Goal: Task Accomplishment & Management: Use online tool/utility

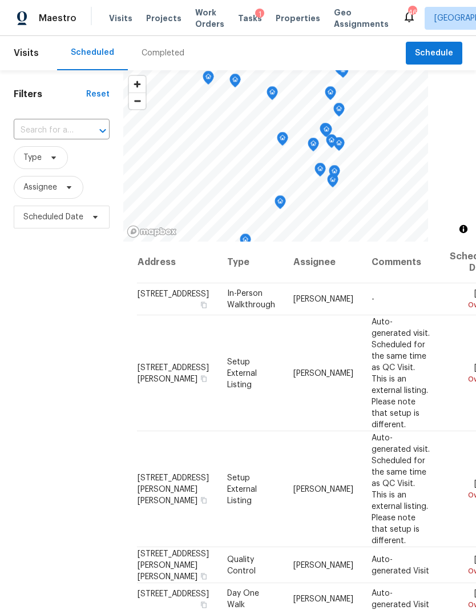
click at [61, 128] on input "text" at bounding box center [46, 131] width 64 height 18
type input "2016 delaney"
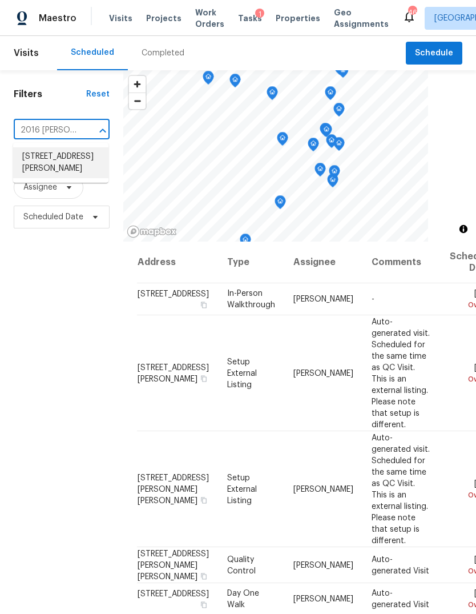
click at [58, 161] on li "2016 Delaney Hills Ln, Fuquay Varina, NC 27526" at bounding box center [60, 162] width 95 height 31
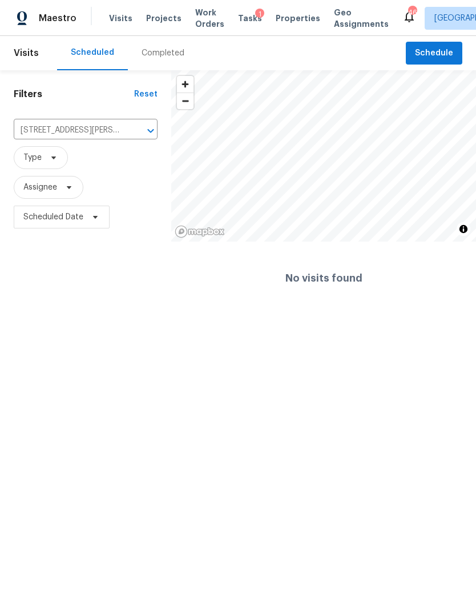
click at [133, 135] on icon "Clear" at bounding box center [135, 130] width 11 height 11
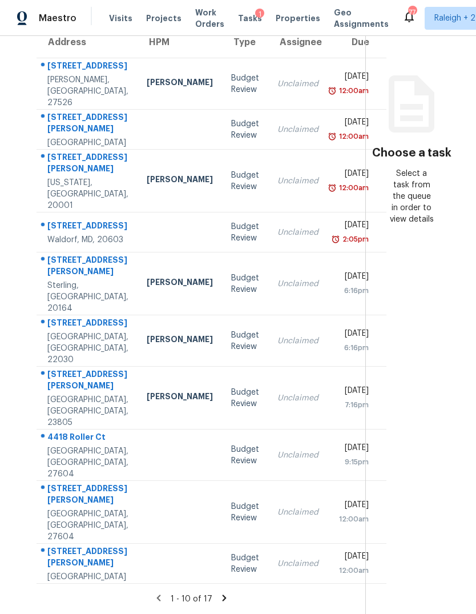
scroll to position [163, 0]
click at [227, 591] on section "Tasks 17 Results Date Range Open Budget Review + 3 Assignee ​ Create a Task Add…" at bounding box center [191, 279] width 347 height 670
click at [222, 595] on icon at bounding box center [224, 598] width 10 height 10
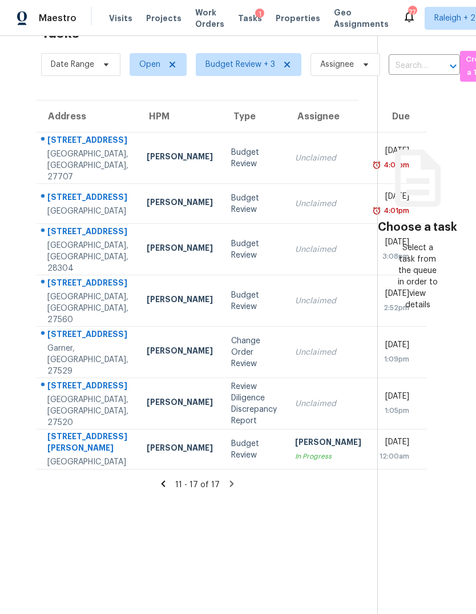
click at [231, 364] on div "Change Order Review" at bounding box center [254, 352] width 46 height 34
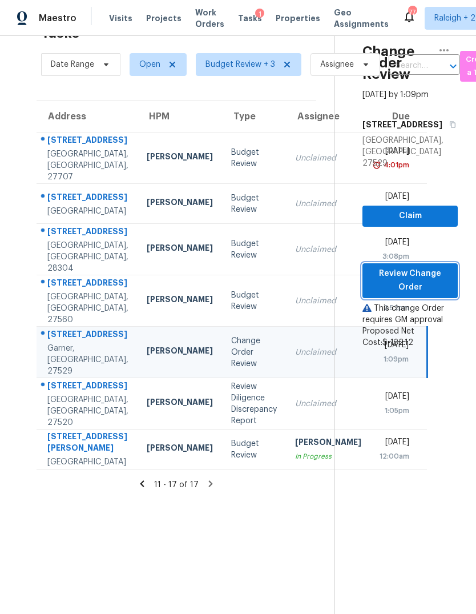
click at [416, 267] on span "Review Change Order" at bounding box center [410, 281] width 77 height 28
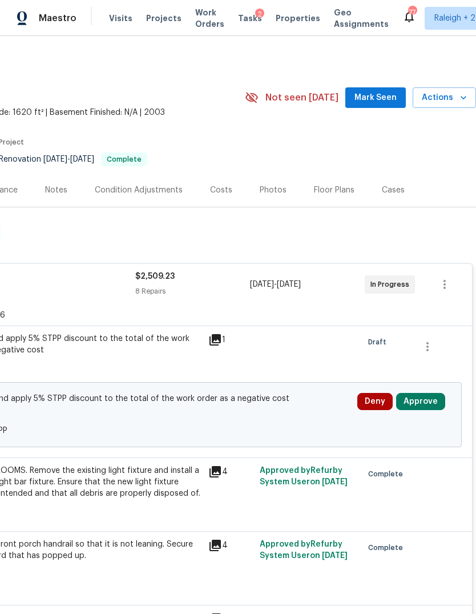
scroll to position [0, 169]
click at [436, 396] on button "Approve" at bounding box center [420, 401] width 49 height 17
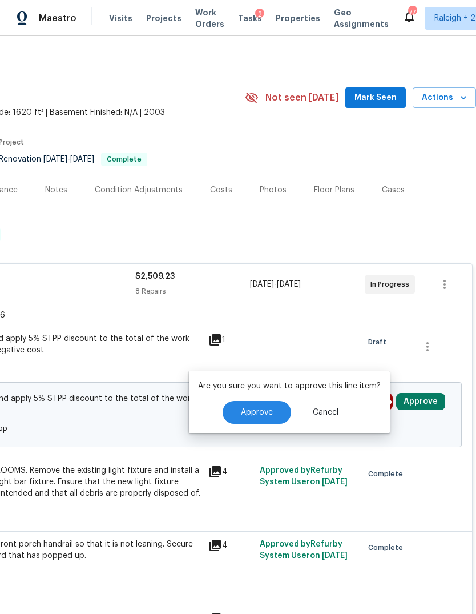
click at [258, 408] on span "Approve" at bounding box center [257, 412] width 32 height 9
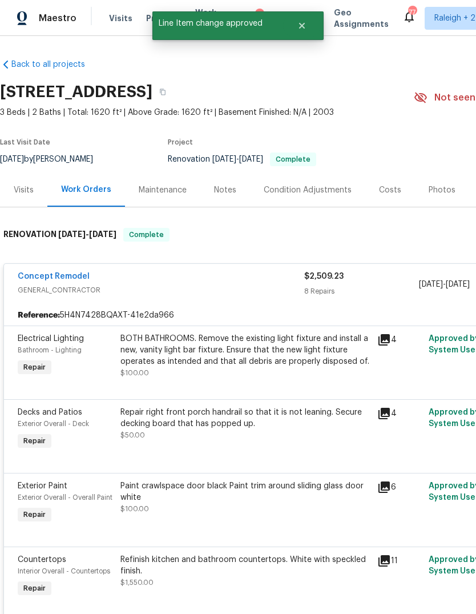
scroll to position [0, 0]
click at [205, 284] on div "Concept Remodel" at bounding box center [161, 278] width 287 height 14
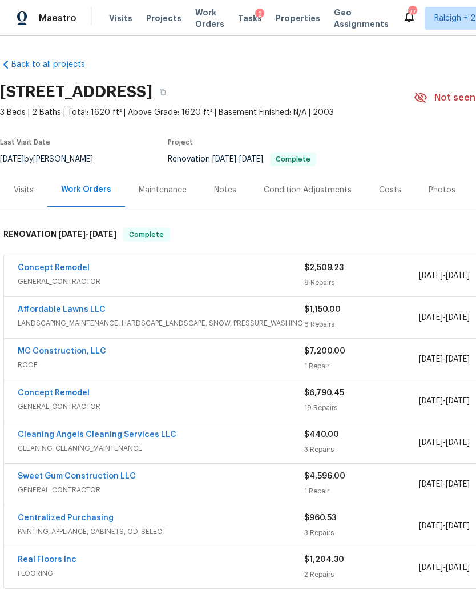
click at [255, 18] on div "2" at bounding box center [259, 14] width 9 height 11
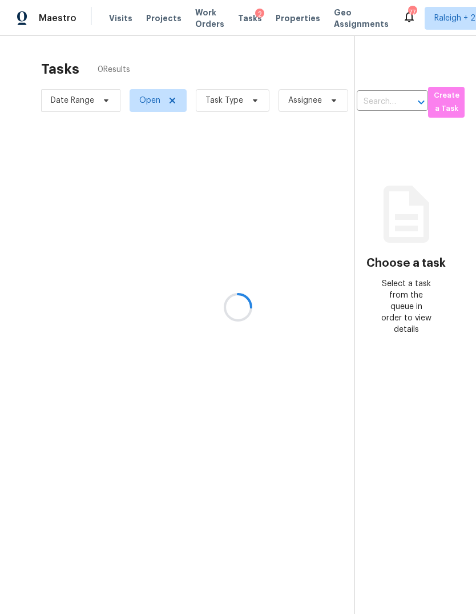
click at [252, 105] on div at bounding box center [238, 307] width 476 height 614
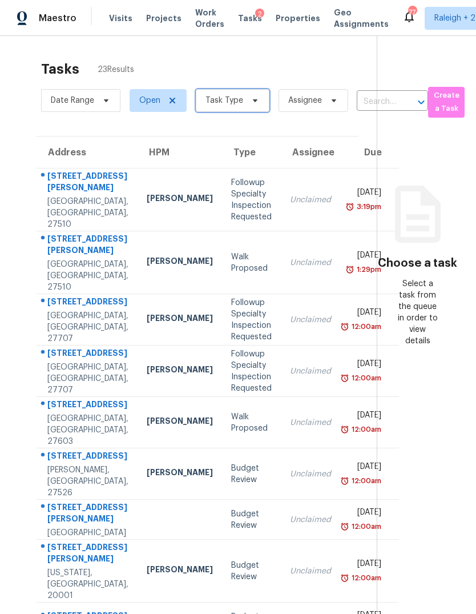
click at [246, 108] on span "Task Type" at bounding box center [233, 100] width 74 height 23
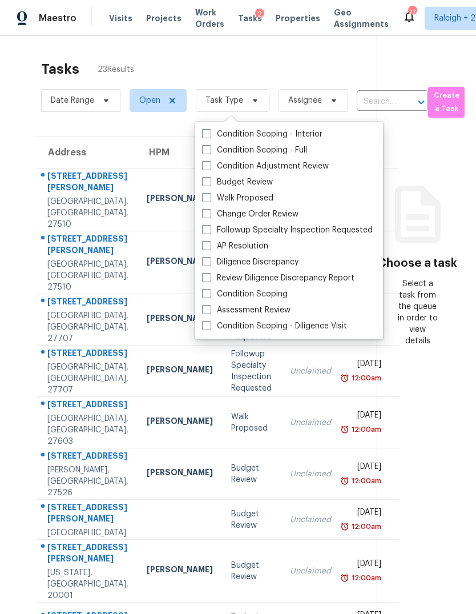
click at [212, 179] on label "Budget Review" at bounding box center [237, 181] width 71 height 11
click at [210, 179] on input "Budget Review" at bounding box center [205, 179] width 7 height 7
checkbox input "true"
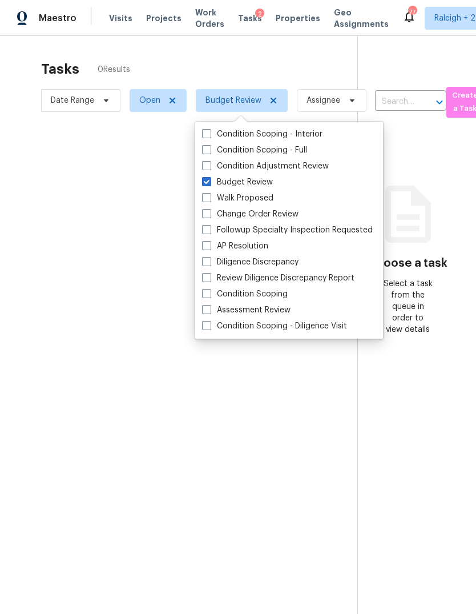
click at [210, 195] on span at bounding box center [206, 197] width 9 height 9
click at [210, 195] on input "Walk Proposed" at bounding box center [205, 195] width 7 height 7
checkbox input "true"
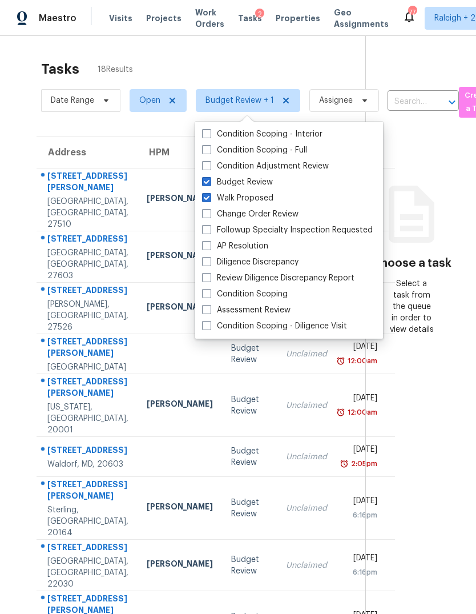
click at [240, 187] on label "Budget Review" at bounding box center [237, 181] width 71 height 11
click at [210, 184] on input "Budget Review" at bounding box center [205, 179] width 7 height 7
checkbox input "false"
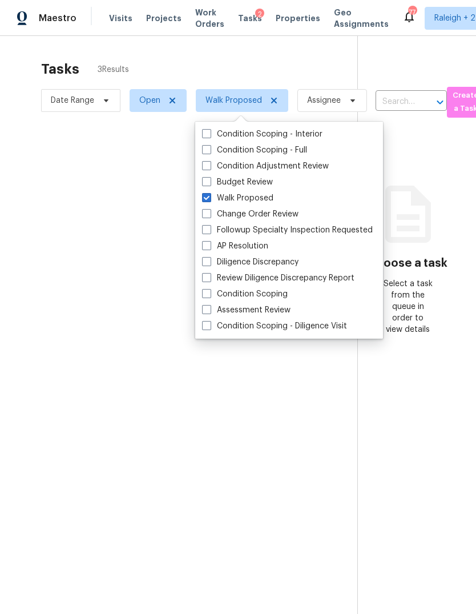
click at [253, 198] on label "Walk Proposed" at bounding box center [237, 197] width 71 height 11
click at [210, 198] on input "Walk Proposed" at bounding box center [205, 195] width 7 height 7
checkbox input "false"
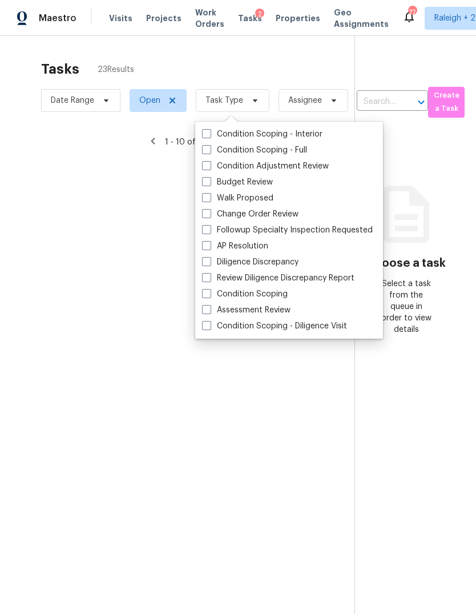
click at [243, 178] on label "Budget Review" at bounding box center [237, 181] width 71 height 11
click at [210, 178] on input "Budget Review" at bounding box center [205, 179] width 7 height 7
checkbox input "true"
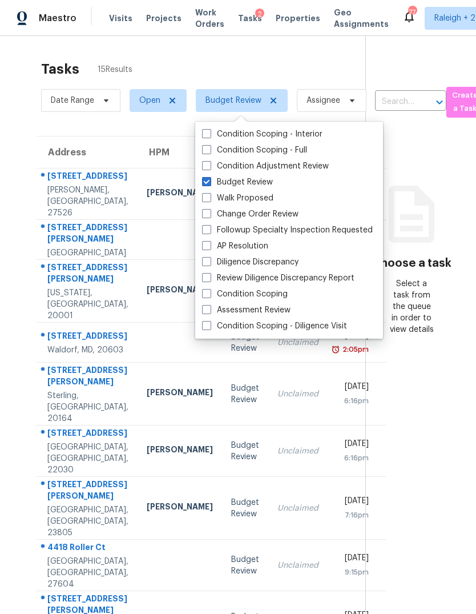
click at [276, 259] on label "Diligence Discrepancy" at bounding box center [250, 261] width 96 height 11
click at [210, 259] on input "Diligence Discrepancy" at bounding box center [205, 259] width 7 height 7
checkbox input "true"
click at [245, 229] on label "Followup Specialty Inspection Requested" at bounding box center [287, 229] width 171 height 11
click at [210, 229] on input "Followup Specialty Inspection Requested" at bounding box center [205, 227] width 7 height 7
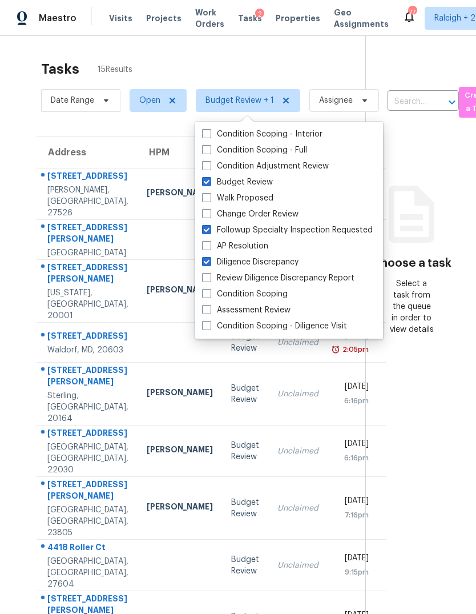
checkbox input "true"
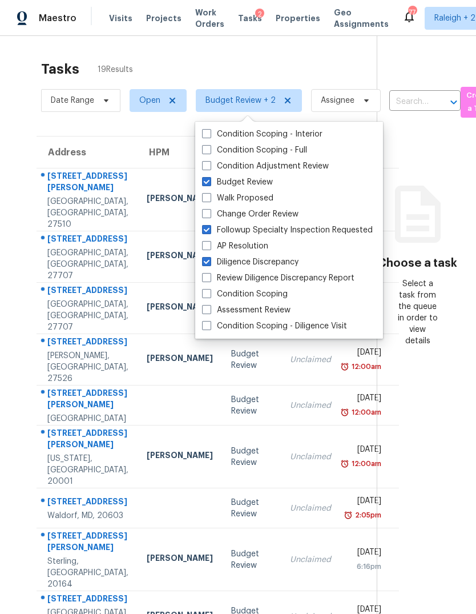
click at [251, 67] on div "Tasks 19 Results" at bounding box center [209, 69] width 336 height 30
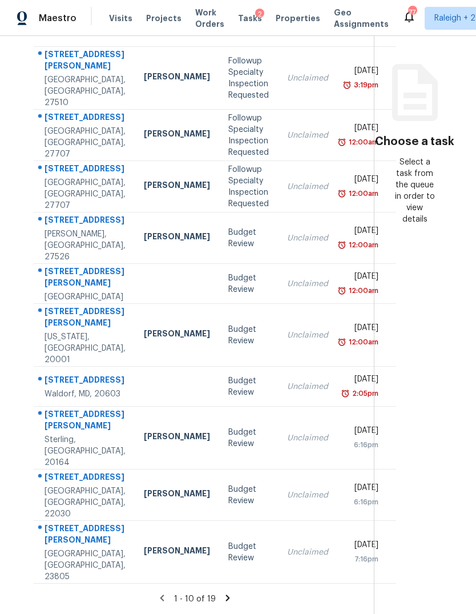
scroll to position [43, 0]
click at [227, 597] on icon at bounding box center [228, 598] width 10 height 10
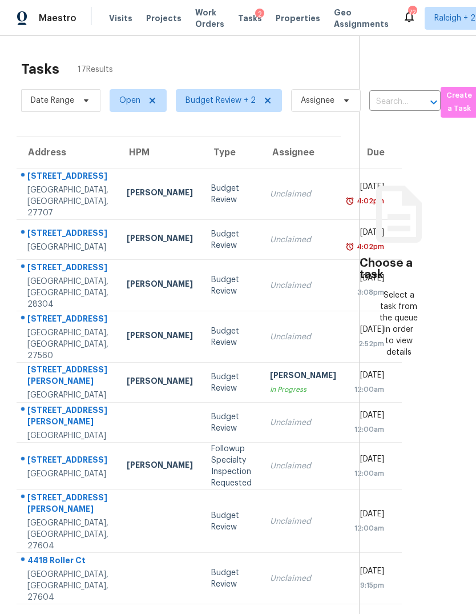
scroll to position [0, 19]
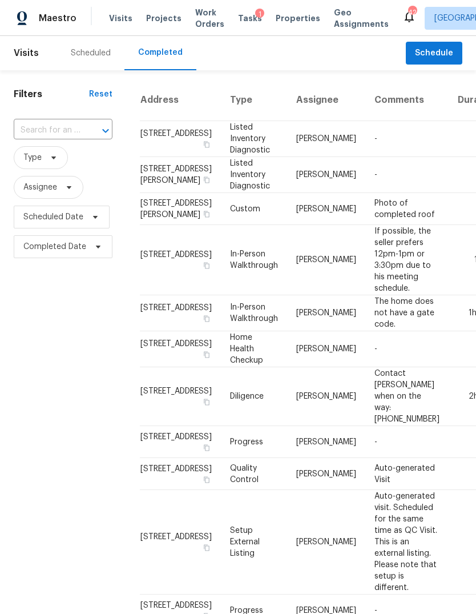
click at [44, 128] on input "text" at bounding box center [47, 131] width 67 height 18
type input "85 land"
click at [62, 161] on li "[STREET_ADDRESS]" at bounding box center [62, 156] width 97 height 19
